Goal: Transaction & Acquisition: Purchase product/service

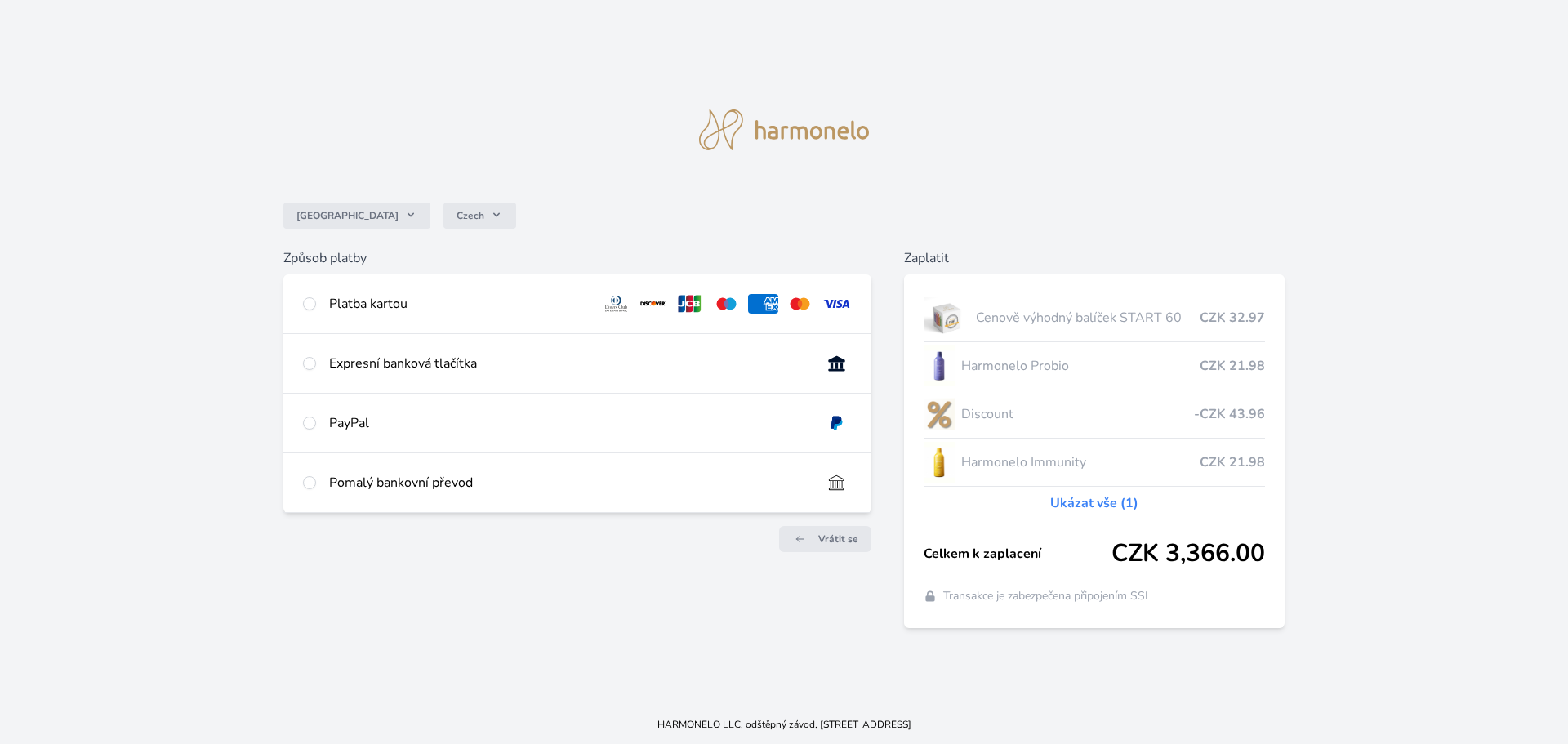
click at [357, 300] on div "Platba kartou" at bounding box center [459, 303] width 259 height 20
radio input "true"
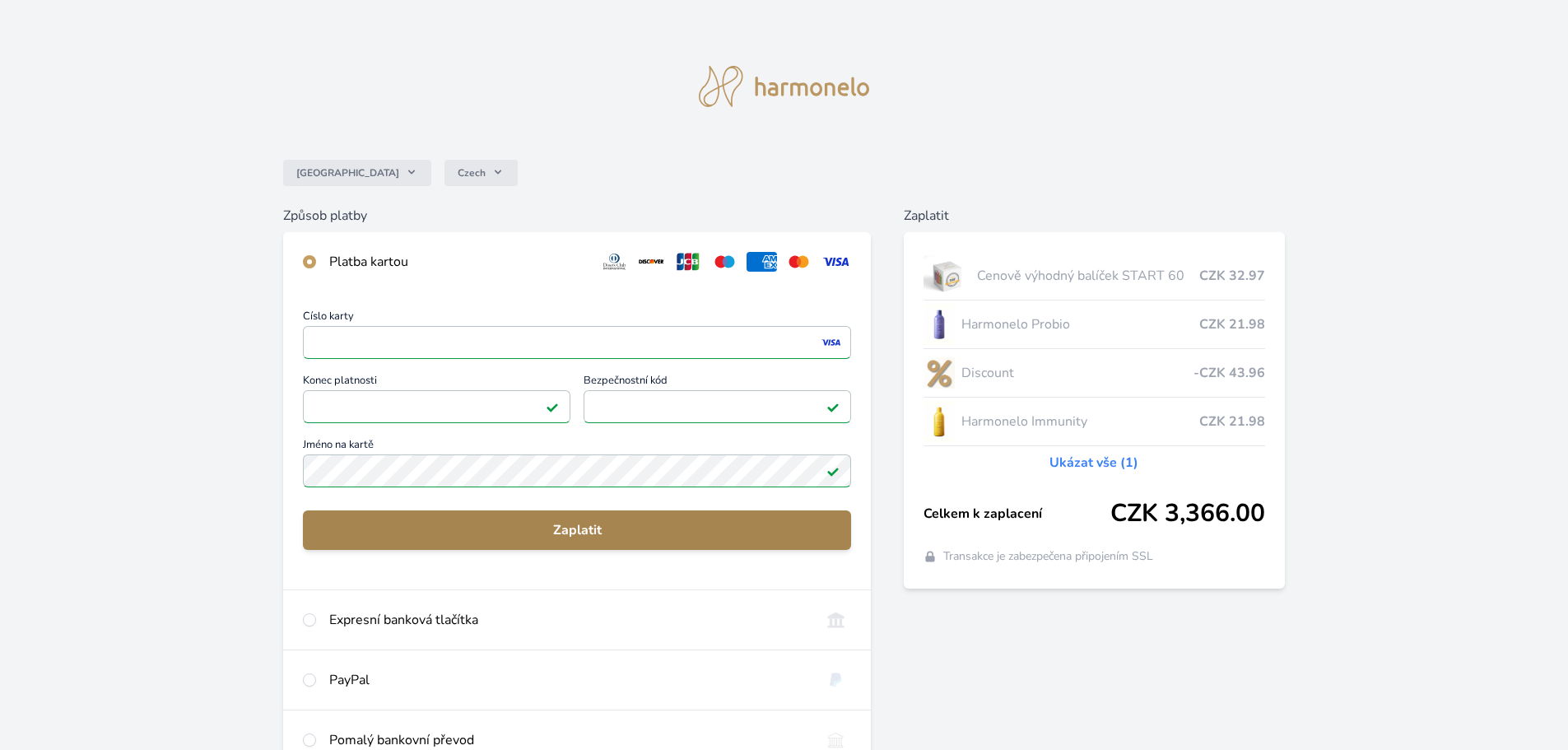
click at [605, 520] on span "Zaplatit" at bounding box center [577, 530] width 522 height 20
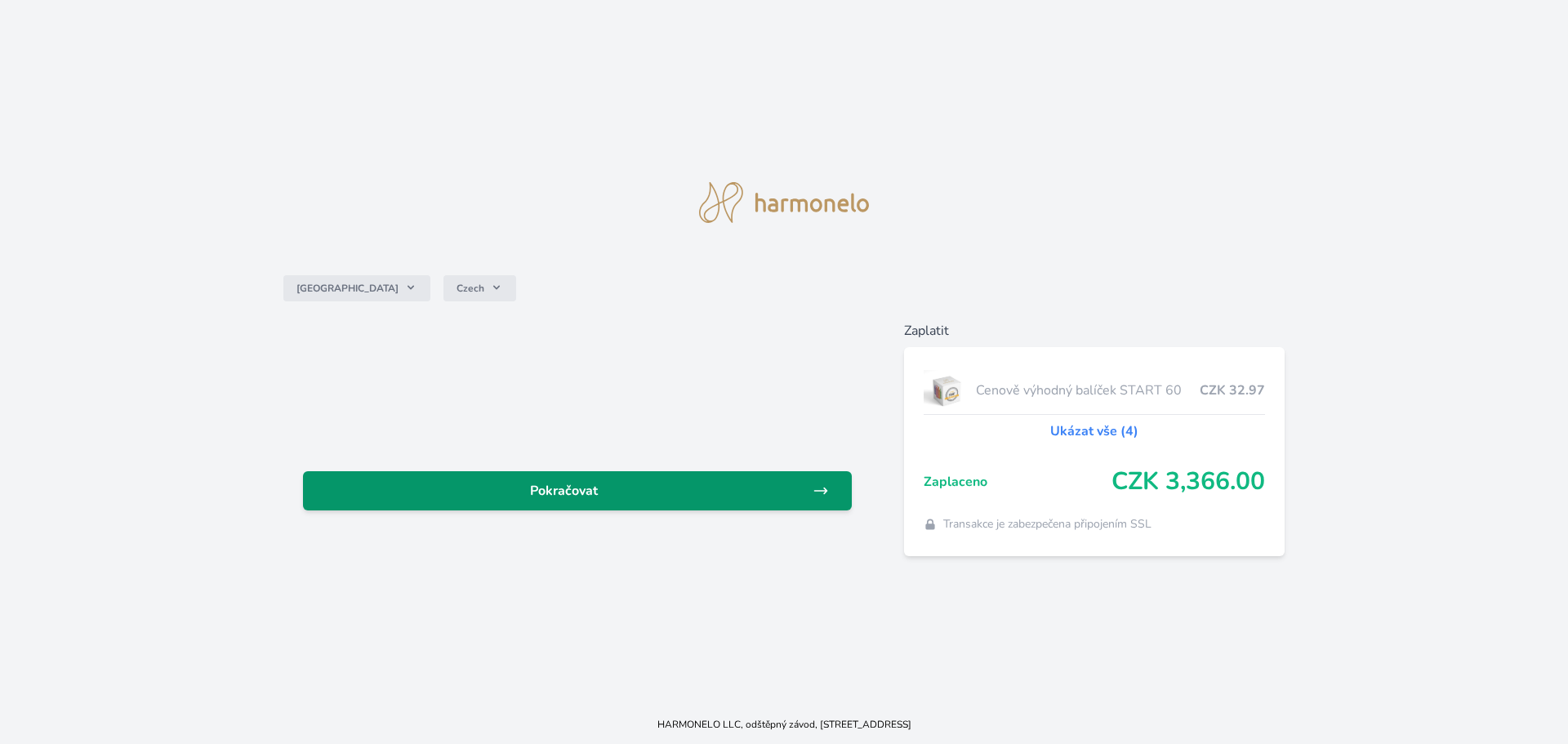
click at [650, 500] on span "Pokračovat" at bounding box center [564, 491] width 497 height 20
